Goal: Task Accomplishment & Management: Manage account settings

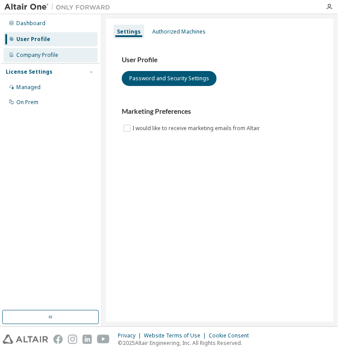
click at [50, 53] on div "Company Profile" at bounding box center [37, 55] width 42 height 7
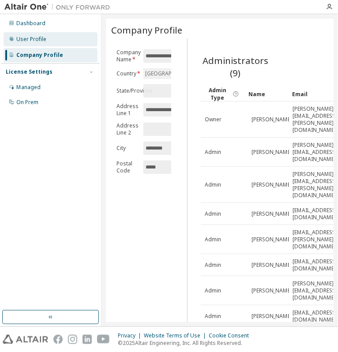
click at [36, 37] on div "User Profile" at bounding box center [31, 39] width 30 height 7
